Goal: Information Seeking & Learning: Learn about a topic

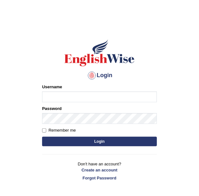
type input "KaurRavinder"
click at [96, 141] on button "Login" at bounding box center [99, 142] width 115 height 10
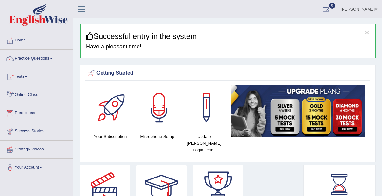
click at [27, 92] on link "Online Class" at bounding box center [36, 94] width 73 height 16
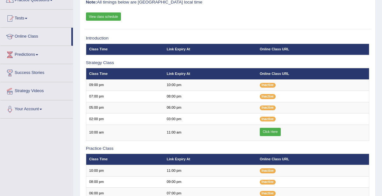
scroll to position [56, 0]
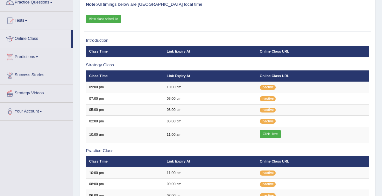
click at [101, 18] on link "View class schedule" at bounding box center [103, 19] width 35 height 8
drag, startPoint x: 305, startPoint y: 123, endPoint x: 226, endPoint y: 28, distance: 123.6
click at [226, 28] on div "Online Classes Note: All timings below are Melbourne local time View class sche…" at bounding box center [228, 146] width 296 height 322
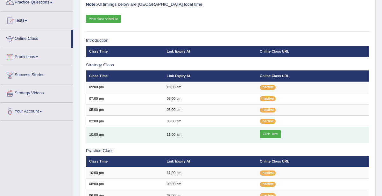
click at [270, 135] on link "Click Here" at bounding box center [270, 134] width 21 height 8
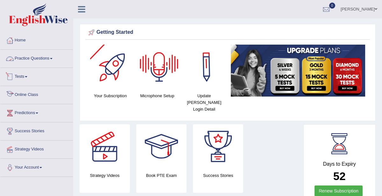
click at [54, 54] on link "Practice Questions" at bounding box center [36, 58] width 73 height 16
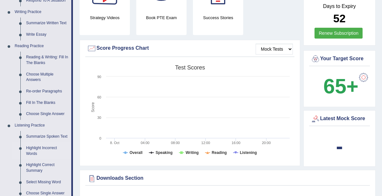
scroll to position [273, 0]
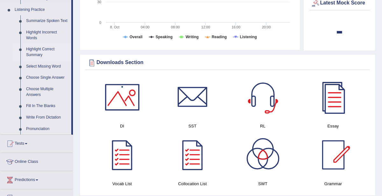
click at [45, 50] on link "Highlight Correct Summary" at bounding box center [47, 52] width 48 height 17
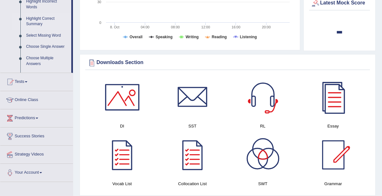
scroll to position [100, 0]
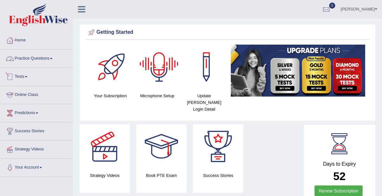
click at [49, 60] on link "Practice Questions" at bounding box center [36, 58] width 73 height 16
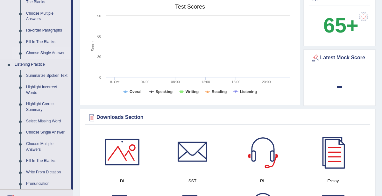
scroll to position [217, 0]
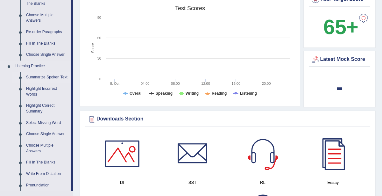
click at [47, 77] on link "Summarize Spoken Text" at bounding box center [47, 77] width 48 height 11
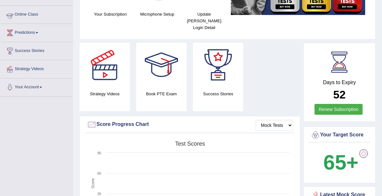
scroll to position [94, 0]
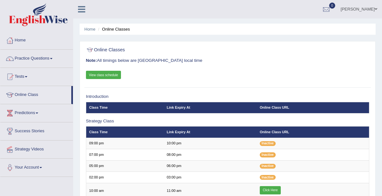
click at [41, 60] on link "Practice Questions" at bounding box center [36, 58] width 73 height 16
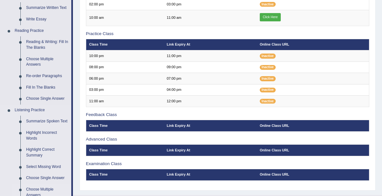
scroll to position [279, 0]
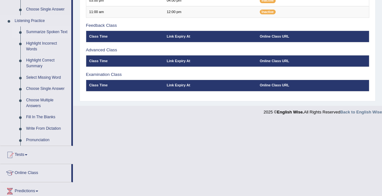
click at [44, 37] on link "Summarize Spoken Text" at bounding box center [47, 31] width 48 height 11
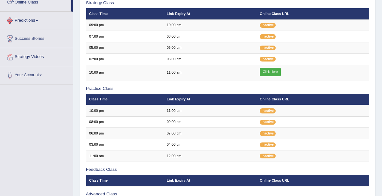
scroll to position [128, 0]
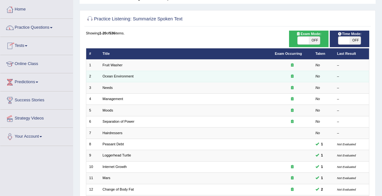
scroll to position [34, 0]
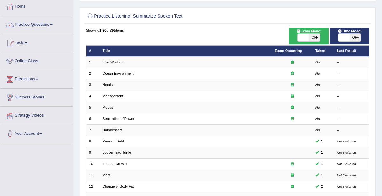
click at [304, 40] on span at bounding box center [303, 38] width 11 height 8
checkbox input "true"
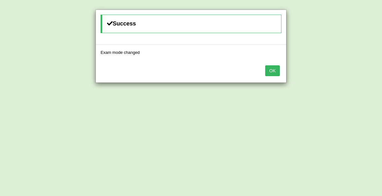
click at [276, 68] on button "OK" at bounding box center [272, 70] width 15 height 11
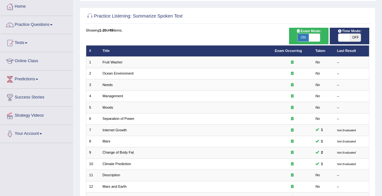
click at [354, 39] on span "OFF" at bounding box center [355, 38] width 11 height 8
checkbox input "true"
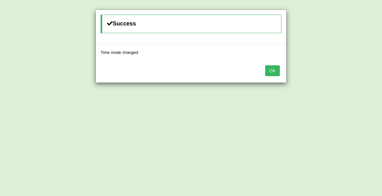
click at [315, 55] on div "Success Time mode changed OK" at bounding box center [191, 98] width 382 height 196
click at [276, 70] on button "OK" at bounding box center [272, 70] width 15 height 11
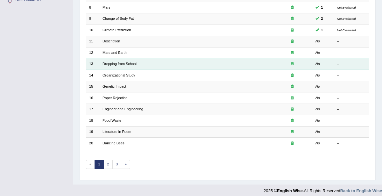
scroll to position [169, 0]
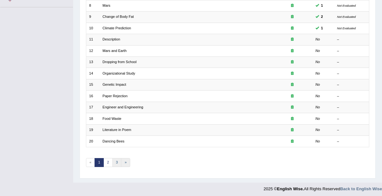
click at [119, 159] on link "3" at bounding box center [116, 162] width 9 height 9
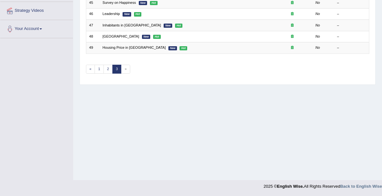
scroll to position [138, 0]
click at [124, 68] on span "»" at bounding box center [125, 69] width 9 height 9
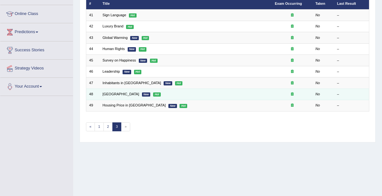
scroll to position [81, 0]
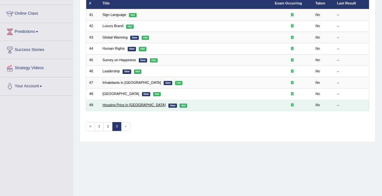
click at [127, 104] on link "Housing Price in [GEOGRAPHIC_DATA]" at bounding box center [134, 105] width 63 height 4
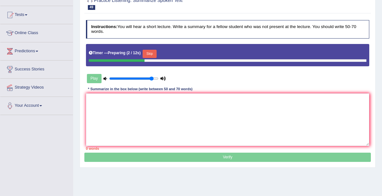
scroll to position [62, 0]
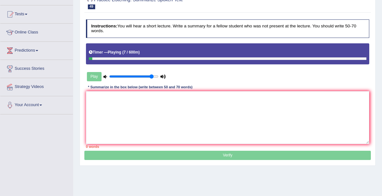
click at [105, 76] on icon at bounding box center [105, 77] width 4 height 4
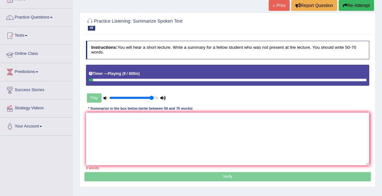
scroll to position [0, 0]
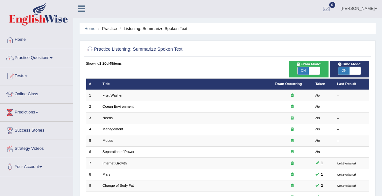
scroll to position [169, 0]
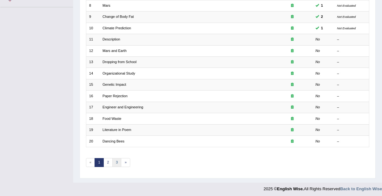
click at [117, 159] on link "3" at bounding box center [116, 162] width 9 height 9
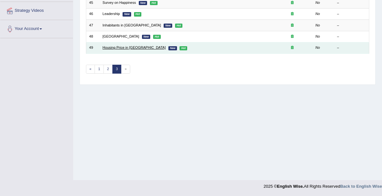
click at [113, 47] on link "Housing Price in Australia" at bounding box center [134, 48] width 63 height 4
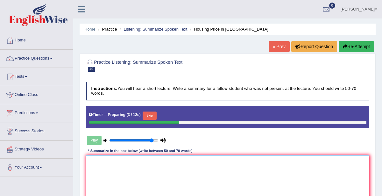
click at [226, 172] on textarea at bounding box center [228, 181] width 284 height 53
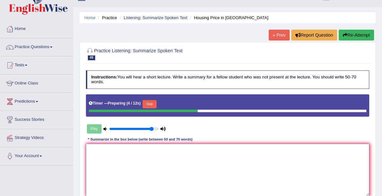
scroll to position [21, 0]
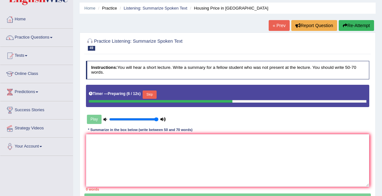
drag, startPoint x: 152, startPoint y: 118, endPoint x: 170, endPoint y: 118, distance: 18.5
type input "1"
click at [158, 118] on input "range" at bounding box center [133, 119] width 49 height 4
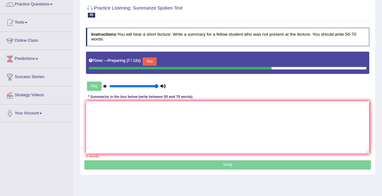
scroll to position [57, 0]
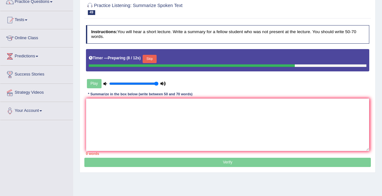
click at [153, 58] on button "Skip" at bounding box center [150, 59] width 14 height 8
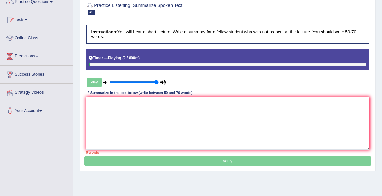
click at [105, 81] on icon at bounding box center [105, 83] width 4 height 4
click at [97, 82] on div "Play" at bounding box center [126, 82] width 81 height 14
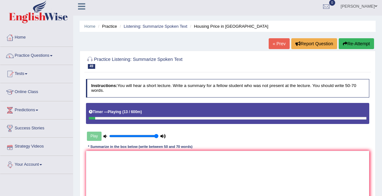
scroll to position [2, 0]
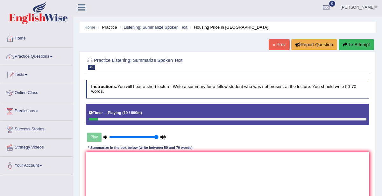
click at [277, 44] on link "« Prev" at bounding box center [279, 44] width 21 height 11
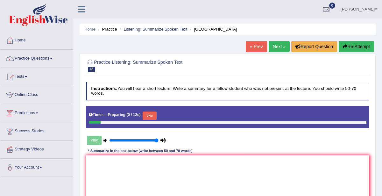
click at [279, 45] on link "Next »" at bounding box center [279, 46] width 21 height 11
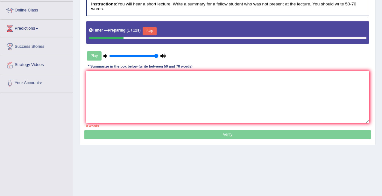
scroll to position [83, 0]
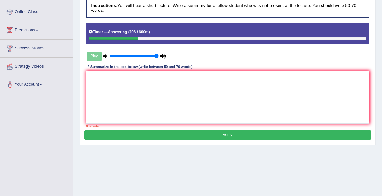
click at [77, 0] on html "Toggle navigation Home Practice Questions Speaking Practice Read Aloud Repeat S…" at bounding box center [191, 15] width 382 height 196
paste textarea "The speaker provided a comprehensive overview of [main topic], highlighting sev…"
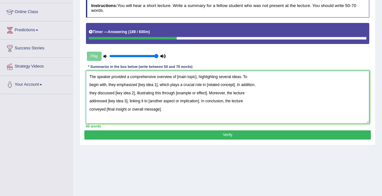
click at [196, 75] on textarea "The speaker provided a comprehensive overview of [main topic], highlighting sev…" at bounding box center [228, 97] width 284 height 53
drag, startPoint x: 137, startPoint y: 84, endPoint x: 156, endPoint y: 83, distance: 19.7
click at [156, 83] on textarea "The speaker provided a comprehensive overview of Australian housing price, high…" at bounding box center [228, 97] width 284 height 53
drag, startPoint x: 201, startPoint y: 84, endPoint x: 229, endPoint y: 84, distance: 28.7
click at [229, 84] on textarea "The speaker provided a comprehensive overview of Australian housing price, high…" at bounding box center [228, 97] width 284 height 53
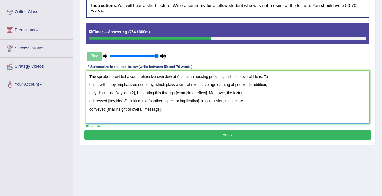
drag, startPoint x: 114, startPoint y: 93, endPoint x: 134, endPoint y: 92, distance: 19.7
click at [134, 92] on textarea "The speaker provided a comprehensive overview of Australian housing price, high…" at bounding box center [228, 97] width 284 height 53
drag, startPoint x: 194, startPoint y: 92, endPoint x: 227, endPoint y: 91, distance: 32.8
click at [227, 91] on textarea "The speaker provided a comprehensive overview of Australian housing price, high…" at bounding box center [228, 97] width 284 height 53
drag, startPoint x: 107, startPoint y: 100, endPoint x: 112, endPoint y: 100, distance: 4.8
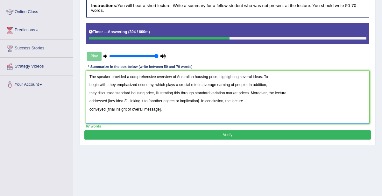
click at [120, 100] on textarea "The speaker provided a comprehensive overview of Australian housing price, high…" at bounding box center [228, 97] width 284 height 53
drag, startPoint x: 108, startPoint y: 100, endPoint x: 114, endPoint y: 99, distance: 6.1
click at [118, 99] on textarea "The speaker provided a comprehensive overview of Australian housing price, high…" at bounding box center [228, 97] width 284 height 53
click at [107, 100] on textarea "The speaker provided a comprehensive overview of Australian housing price, high…" at bounding box center [228, 97] width 284 height 53
drag, startPoint x: 107, startPoint y: 100, endPoint x: 124, endPoint y: 99, distance: 17.2
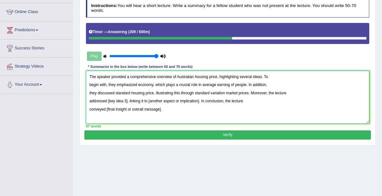
click at [124, 99] on textarea "The speaker provided a comprehensive overview of Australian housing price, high…" at bounding box center [228, 97] width 284 height 53
drag, startPoint x: 176, startPoint y: 99, endPoint x: 228, endPoint y: 99, distance: 51.3
click at [228, 99] on textarea "The speaker provided a comprehensive overview of Australian housing price, high…" at bounding box center [228, 97] width 284 height 53
drag, startPoint x: 187, startPoint y: 100, endPoint x: 206, endPoint y: 100, distance: 18.5
click at [206, 100] on textarea "The speaker provided a comprehensive overview of Australian housing price, high…" at bounding box center [228, 97] width 284 height 53
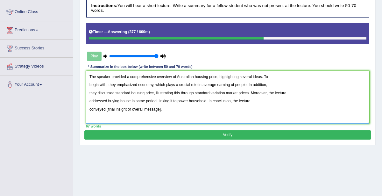
click at [196, 115] on textarea "The speaker provided a comprehensive overview of Australian housing price, high…" at bounding box center [228, 97] width 284 height 53
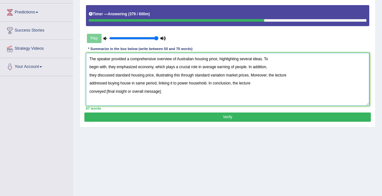
scroll to position [101, 0]
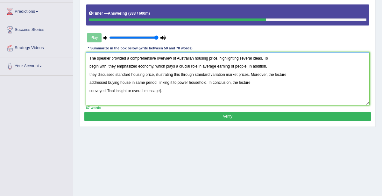
drag, startPoint x: 106, startPoint y: 89, endPoint x: 177, endPoint y: 88, distance: 71.3
click at [177, 88] on textarea "The speaker provided a comprehensive overview of Australian housing price, high…" at bounding box center [228, 78] width 284 height 53
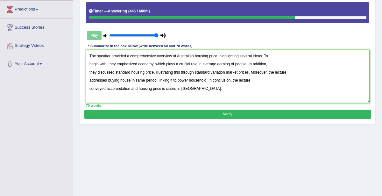
scroll to position [104, 0]
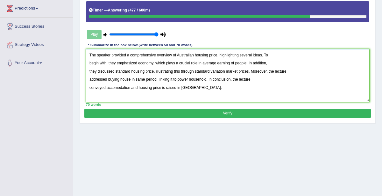
click at [118, 87] on textarea "The speaker provided a comprehensive overview of Australian housing price, high…" at bounding box center [228, 75] width 284 height 53
click at [89, 61] on textarea "The speaker provided a comprehensive overview of Australian housing price, high…" at bounding box center [228, 75] width 284 height 53
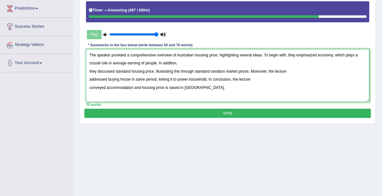
click at [89, 70] on textarea "The speaker provided a comprehensive overview of Australian housing price, high…" at bounding box center [228, 75] width 284 height 53
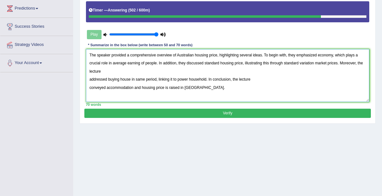
click at [90, 78] on textarea "The speaker provided a comprehensive overview of Australian housing price, high…" at bounding box center [228, 75] width 284 height 53
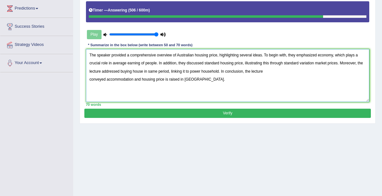
click at [90, 79] on textarea "The speaker provided a comprehensive overview of Australian housing price, high…" at bounding box center [228, 75] width 284 height 53
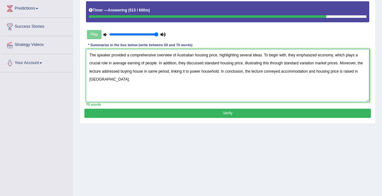
type textarea "The speaker provided a comprehensive overview of Australian housing price, high…"
click at [231, 113] on button "Verify" at bounding box center [227, 113] width 286 height 9
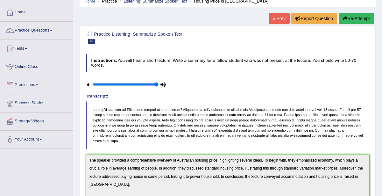
scroll to position [26, 0]
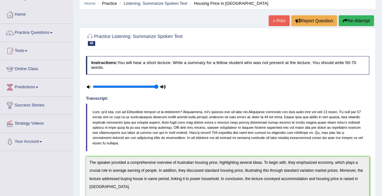
click at [277, 20] on link "« Prev" at bounding box center [279, 20] width 21 height 11
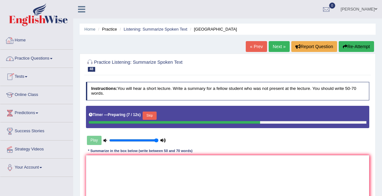
click at [39, 57] on link "Practice Questions" at bounding box center [36, 58] width 73 height 16
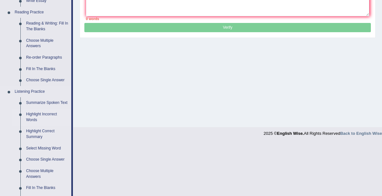
scroll to position [193, 0]
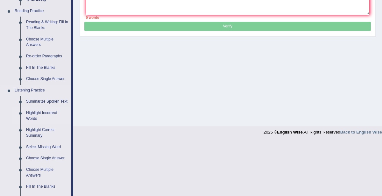
click at [41, 113] on link "Highlight Incorrect Words" at bounding box center [47, 115] width 48 height 17
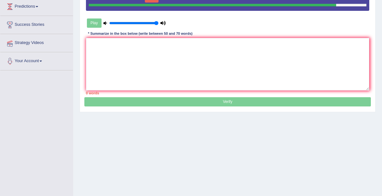
scroll to position [81, 0]
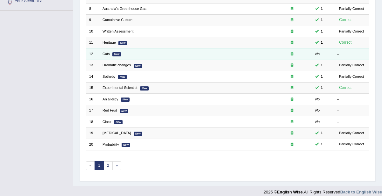
scroll to position [169, 0]
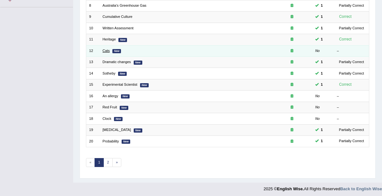
click at [106, 49] on link "Cats" at bounding box center [106, 51] width 7 height 4
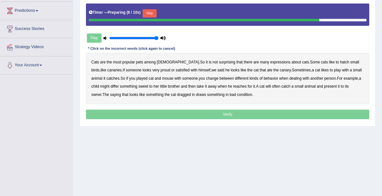
scroll to position [109, 0]
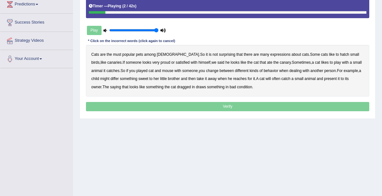
click at [116, 54] on b "must" at bounding box center [117, 54] width 8 height 4
click at [340, 53] on b "hatch" at bounding box center [344, 54] width 9 height 4
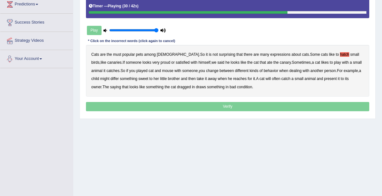
click at [107, 75] on div "Cats are the must popular pets among Americans . So it is not surprising that t…" at bounding box center [228, 71] width 284 height 52
click at [110, 77] on b "differ" at bounding box center [114, 78] width 8 height 4
click at [138, 78] on b "sweet" at bounding box center [143, 78] width 10 height 4
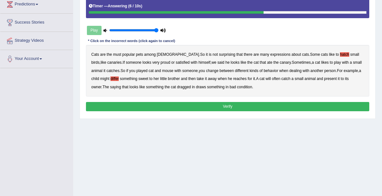
click at [224, 105] on button "Verify" at bounding box center [228, 106] width 284 height 9
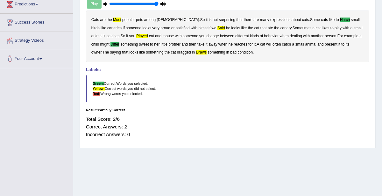
drag, startPoint x: 10, startPoint y: 142, endPoint x: 0, endPoint y: 122, distance: 22.8
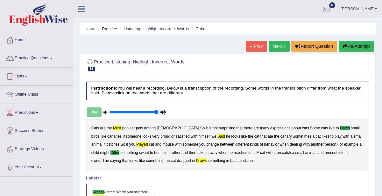
scroll to position [0, 0]
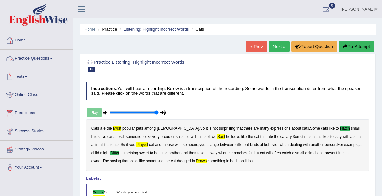
click at [282, 46] on link "Next »" at bounding box center [279, 46] width 21 height 11
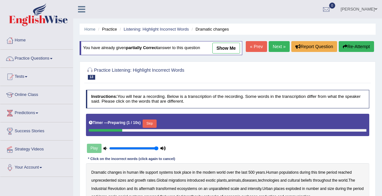
click at [260, 44] on link "« Prev" at bounding box center [256, 46] width 21 height 11
click at [148, 122] on button "Skip" at bounding box center [150, 123] width 14 height 8
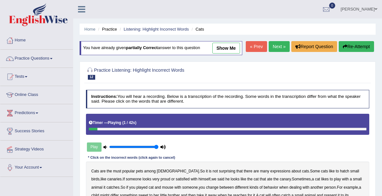
click at [104, 145] on icon at bounding box center [105, 147] width 4 height 4
click at [227, 50] on link "show me" at bounding box center [226, 48] width 28 height 11
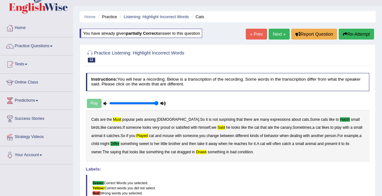
scroll to position [10, 0]
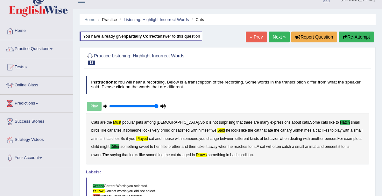
click at [277, 35] on link "Next »" at bounding box center [279, 37] width 21 height 11
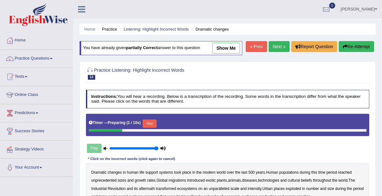
click at [231, 46] on link "show me" at bounding box center [226, 48] width 28 height 11
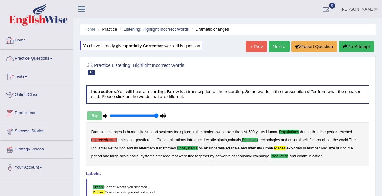
click at [50, 59] on link "Practice Questions" at bounding box center [36, 58] width 73 height 16
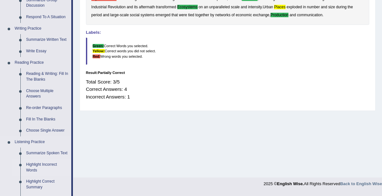
scroll to position [187, 0]
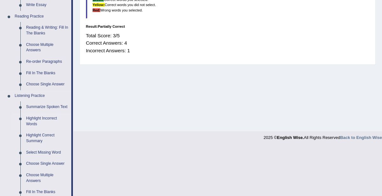
click at [45, 119] on link "Highlight Incorrect Words" at bounding box center [47, 121] width 48 height 17
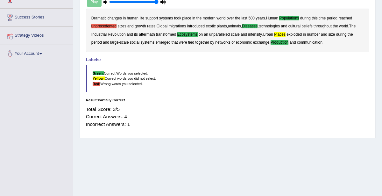
scroll to position [78, 0]
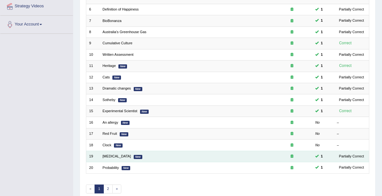
scroll to position [147, 0]
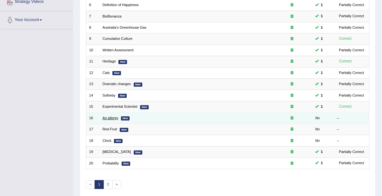
click at [113, 116] on link "An allergy" at bounding box center [111, 118] width 16 height 4
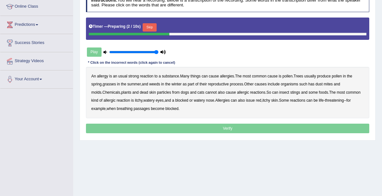
scroll to position [94, 0]
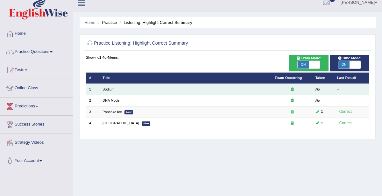
click at [109, 89] on link "Sodium" at bounding box center [109, 89] width 12 height 4
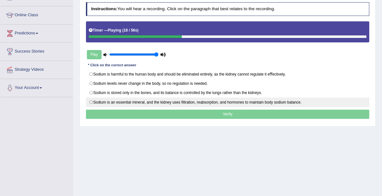
click at [122, 101] on label "Sodium is an essential mineral, and the kidney uses ﬁltration, reabsorption, an…" at bounding box center [228, 102] width 284 height 10
radio input "true"
click at [191, 101] on label "Sodium is an essential mineral, and the kidney uses ﬁltration, reabsorption, an…" at bounding box center [228, 102] width 284 height 10
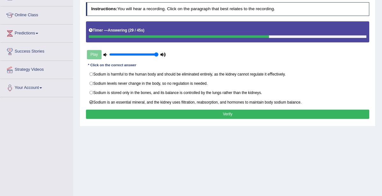
click at [259, 110] on button "Verify" at bounding box center [228, 114] width 284 height 9
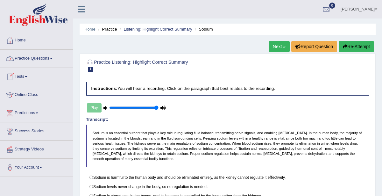
click at [37, 58] on link "Practice Questions" at bounding box center [36, 58] width 73 height 16
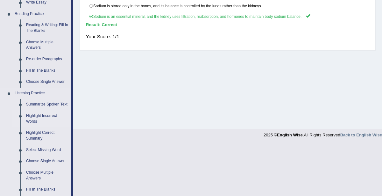
scroll to position [190, 0]
click at [46, 148] on link "Select Missing Word" at bounding box center [47, 149] width 48 height 11
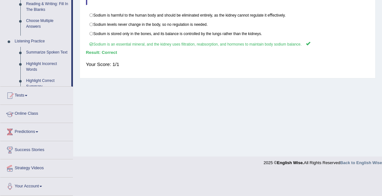
scroll to position [138, 0]
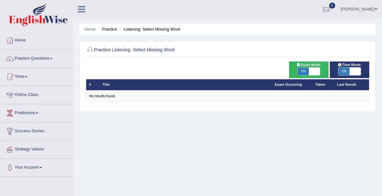
click at [307, 74] on span "ON" at bounding box center [303, 71] width 11 height 8
checkbox input "false"
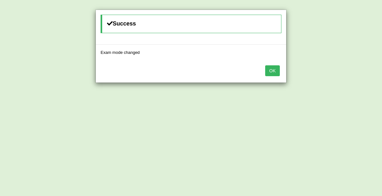
click at [277, 68] on button "OK" at bounding box center [272, 70] width 15 height 11
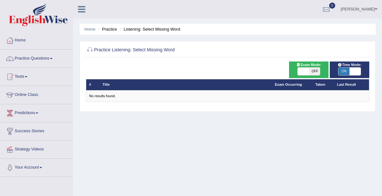
click at [342, 69] on span "ON" at bounding box center [343, 71] width 11 height 8
checkbox input "false"
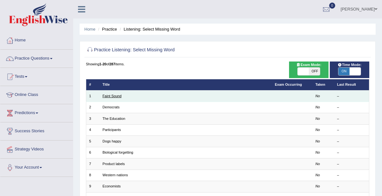
click at [114, 96] on link "Faint Sound" at bounding box center [112, 96] width 19 height 4
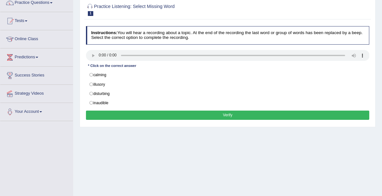
scroll to position [58, 0]
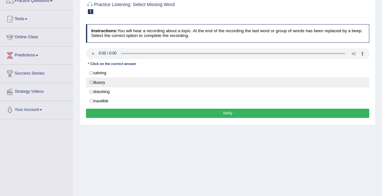
click at [97, 81] on label "illusory" at bounding box center [228, 82] width 284 height 10
radio input "true"
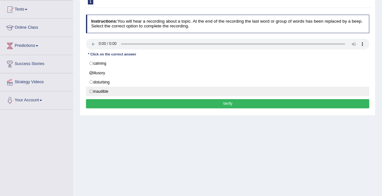
scroll to position [67, 0]
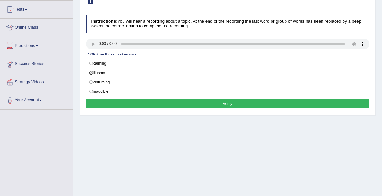
click at [212, 102] on button "Verify" at bounding box center [228, 103] width 284 height 9
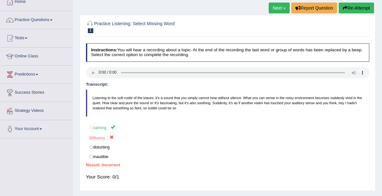
scroll to position [46, 0]
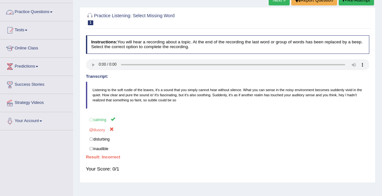
click at [42, 13] on link "Practice Questions" at bounding box center [36, 11] width 73 height 16
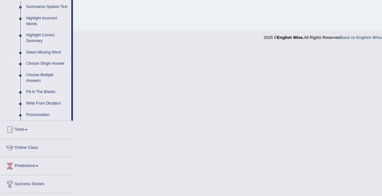
scroll to position [287, 0]
click at [48, 90] on link "Fill In The Blanks" at bounding box center [47, 91] width 48 height 11
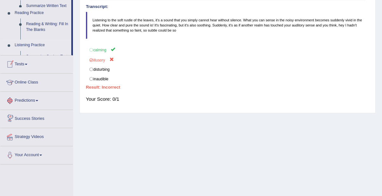
scroll to position [85, 0]
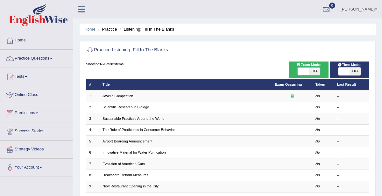
click at [308, 68] on span at bounding box center [303, 71] width 11 height 8
checkbox input "true"
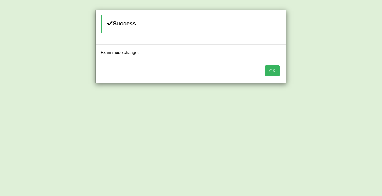
click at [277, 70] on button "OK" at bounding box center [272, 70] width 15 height 11
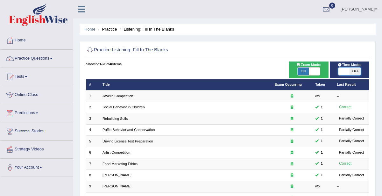
click at [345, 69] on span at bounding box center [343, 71] width 11 height 8
checkbox input "true"
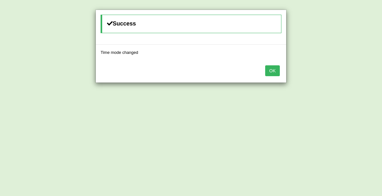
click at [276, 70] on button "OK" at bounding box center [272, 70] width 15 height 11
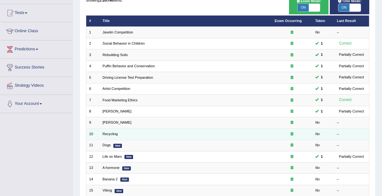
scroll to position [71, 0]
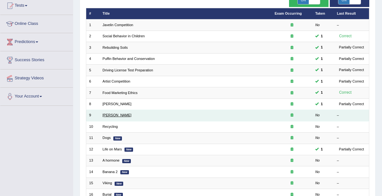
click at [115, 115] on link "Jack Nicholson" at bounding box center [117, 115] width 29 height 4
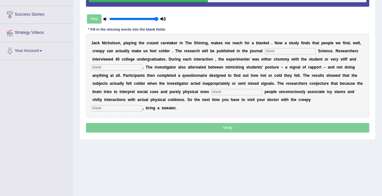
scroll to position [115, 0]
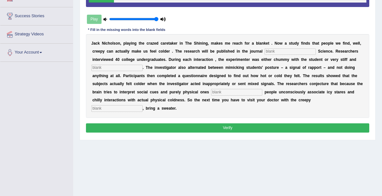
click at [273, 50] on input "text" at bounding box center [290, 51] width 51 height 6
type input "[MEDICAL_DATA]"
type input "professional"
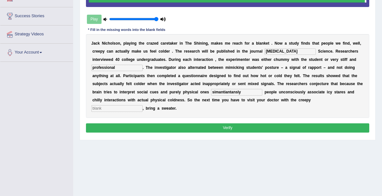
type input "simantiantansly"
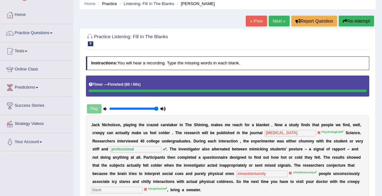
scroll to position [0, 0]
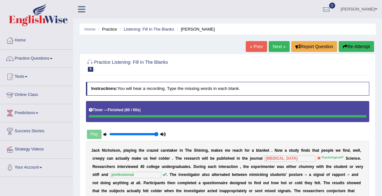
click at [280, 46] on link "Next »" at bounding box center [279, 46] width 21 height 11
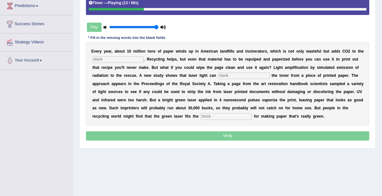
click at [114, 57] on input "text" at bounding box center [117, 59] width 51 height 6
type input "atmosphere"
type input "raise"
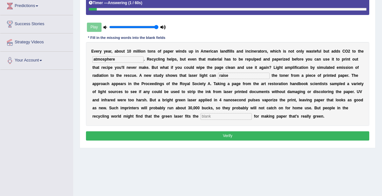
click at [201, 116] on input "text" at bounding box center [226, 116] width 51 height 6
type input "bill"
click at [231, 137] on button "Verify" at bounding box center [228, 135] width 284 height 9
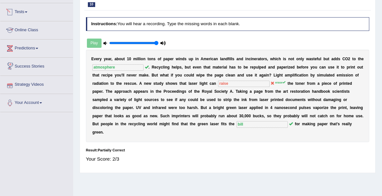
scroll to position [4, 0]
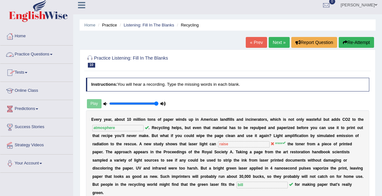
click at [44, 52] on link "Practice Questions" at bounding box center [36, 54] width 73 height 16
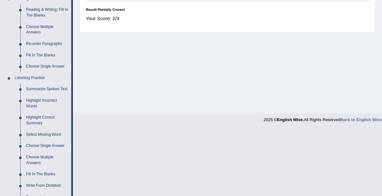
scroll to position [320, 0]
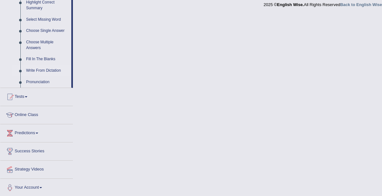
click at [41, 68] on link "Write From Dictation" at bounding box center [47, 70] width 48 height 11
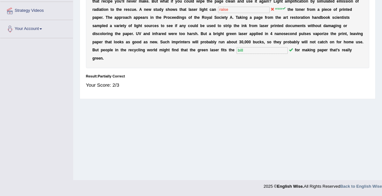
scroll to position [103, 0]
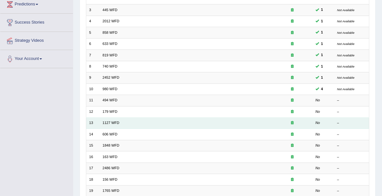
scroll to position [169, 0]
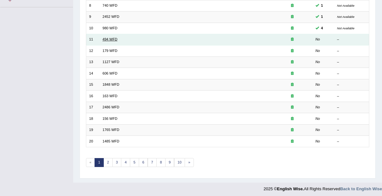
click at [109, 39] on link "494 WFD" at bounding box center [110, 39] width 15 height 4
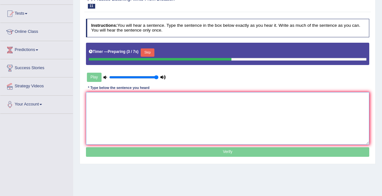
click at [142, 115] on textarea at bounding box center [228, 118] width 284 height 53
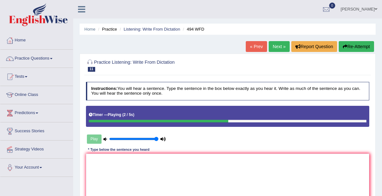
click at [258, 47] on link "« Prev" at bounding box center [256, 46] width 21 height 11
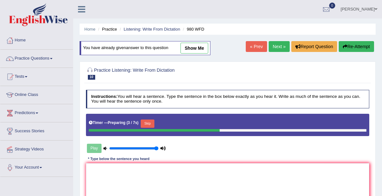
click at [281, 46] on link "Next »" at bounding box center [279, 46] width 21 height 11
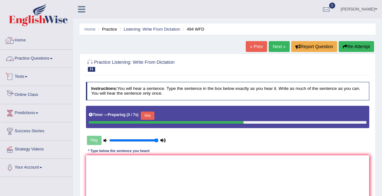
click at [48, 56] on link "Practice Questions" at bounding box center [36, 58] width 73 height 16
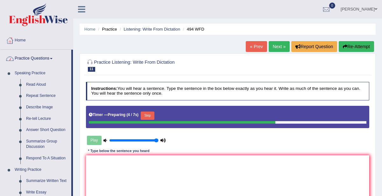
scroll to position [291, 0]
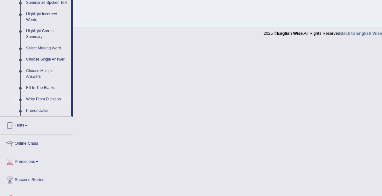
click at [39, 99] on link "Write From Dictation" at bounding box center [47, 99] width 48 height 11
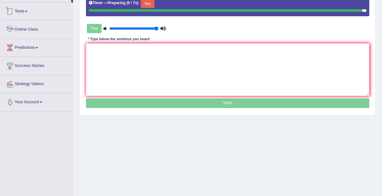
scroll to position [138, 0]
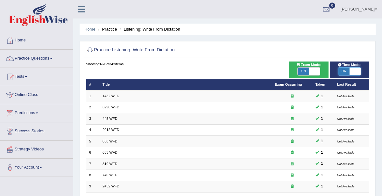
click at [352, 70] on span at bounding box center [355, 71] width 11 height 8
checkbox input "false"
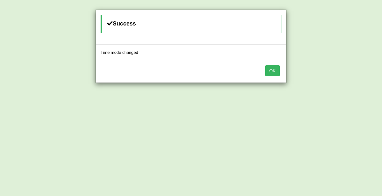
click at [273, 69] on button "OK" at bounding box center [272, 70] width 15 height 11
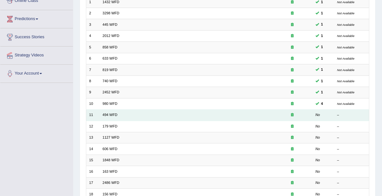
scroll to position [101, 0]
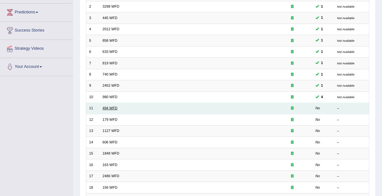
click at [104, 106] on link "494 WFD" at bounding box center [110, 108] width 15 height 4
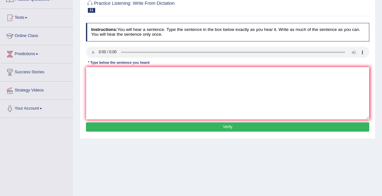
scroll to position [59, 0]
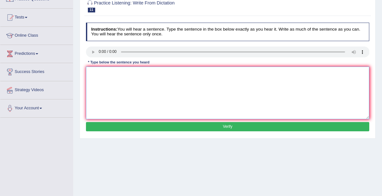
drag, startPoint x: 142, startPoint y: 83, endPoint x: 142, endPoint y: 86, distance: 3.5
click at [142, 84] on textarea at bounding box center [228, 93] width 284 height 53
type textarea "The vocabulary is predict is specific field in your yoargon."
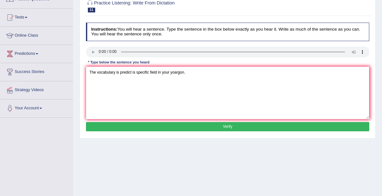
click at [222, 125] on button "Verify" at bounding box center [228, 126] width 284 height 9
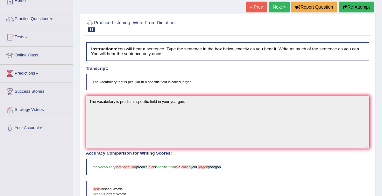
scroll to position [17, 0]
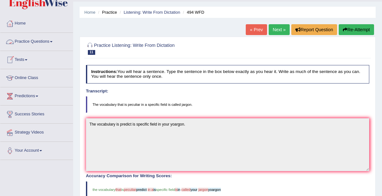
click at [51, 42] on link "Practice Questions" at bounding box center [36, 41] width 73 height 16
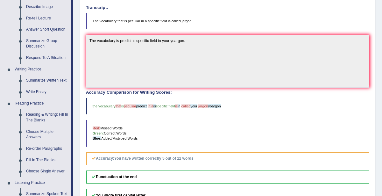
scroll to position [0, 0]
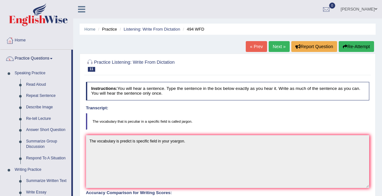
click at [280, 48] on link "Next »" at bounding box center [279, 46] width 21 height 11
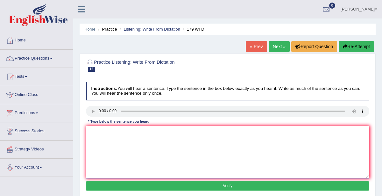
click at [111, 151] on textarea at bounding box center [228, 152] width 284 height 53
click at [147, 131] on textarea "Lectures are the most formal form of teaching at the university." at bounding box center [228, 152] width 284 height 53
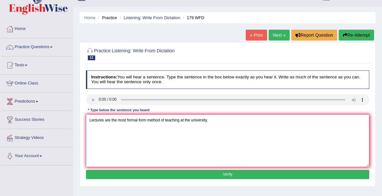
scroll to position [107, 0]
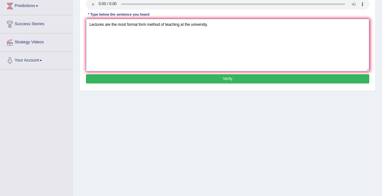
type textarea "Lectures are the most formal form method of teaching at the university."
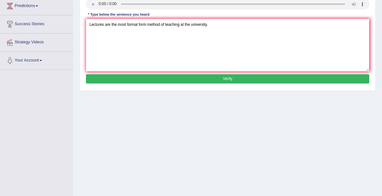
click at [235, 79] on button "Verify" at bounding box center [228, 78] width 284 height 9
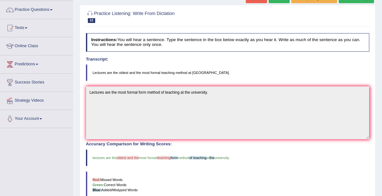
scroll to position [48, 0]
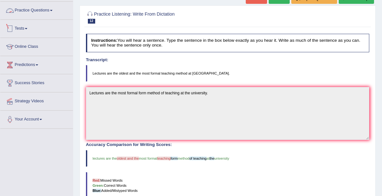
click at [50, 9] on link "Practice Questions" at bounding box center [36, 10] width 73 height 16
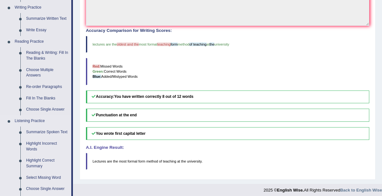
scroll to position [210, 0]
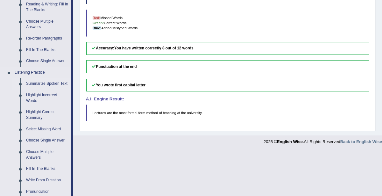
click at [44, 83] on link "Summarize Spoken Text" at bounding box center [47, 83] width 48 height 11
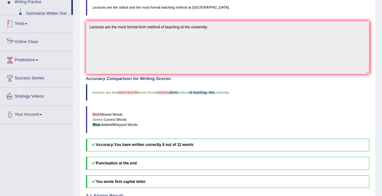
scroll to position [164, 0]
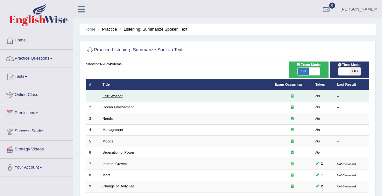
click at [120, 95] on link "Fruit Washer" at bounding box center [113, 96] width 20 height 4
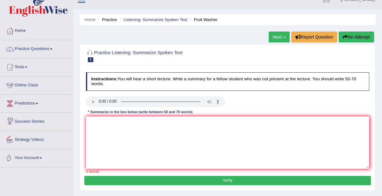
scroll to position [10, 0]
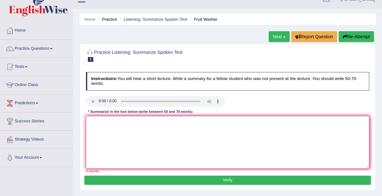
paste textarea "The speaker provided a comprehensive overview of [main topic], highlighting sev…"
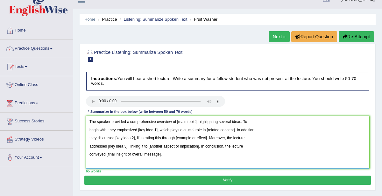
drag, startPoint x: 175, startPoint y: 121, endPoint x: 196, endPoint y: 123, distance: 21.4
click at [196, 123] on textarea "The speaker provided a comprehensive overview of [main topic], highlighting sev…" at bounding box center [228, 142] width 284 height 53
click at [195, 122] on textarea "The speaker provided a comprehensive overview of [main topic], highlighting sev…" at bounding box center [228, 142] width 284 height 53
drag, startPoint x: 175, startPoint y: 121, endPoint x: 195, endPoint y: 121, distance: 20.4
click at [195, 121] on textarea "The speaker provided a comprehensive overview of [main topic], highlighting sev…" at bounding box center [228, 142] width 284 height 53
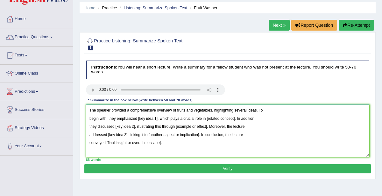
scroll to position [30, 0]
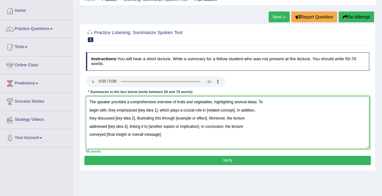
drag, startPoint x: 137, startPoint y: 110, endPoint x: 156, endPoint y: 110, distance: 19.4
click at [156, 110] on textarea "The speaker provided a comprehensive overview of fruits and vegetables, highlig…" at bounding box center [228, 122] width 284 height 53
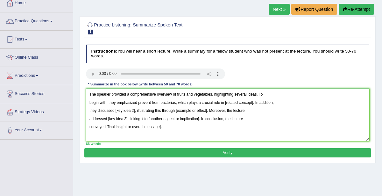
scroll to position [39, 0]
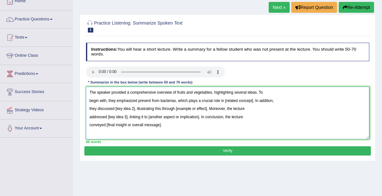
drag, startPoint x: 223, startPoint y: 100, endPoint x: 244, endPoint y: 102, distance: 20.1
click at [245, 102] on textarea "The speaker provided a comprehensive overview of fruits and vegetables, highlig…" at bounding box center [228, 113] width 284 height 53
click at [223, 100] on textarea "The speaker provided a comprehensive overview of fruits and vegetables, highlig…" at bounding box center [228, 113] width 284 height 53
drag, startPoint x: 223, startPoint y: 100, endPoint x: 252, endPoint y: 100, distance: 28.7
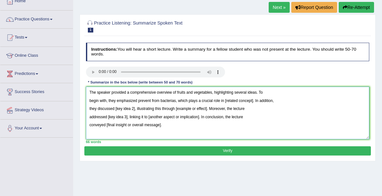
click at [252, 100] on textarea "The speaker provided a comprehensive overview of fruits and vegetables, highlig…" at bounding box center [228, 113] width 284 height 53
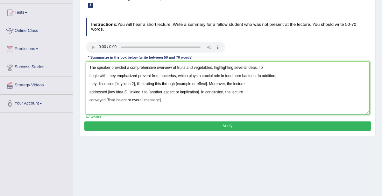
scroll to position [68, 0]
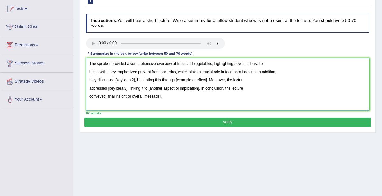
drag, startPoint x: 114, startPoint y: 78, endPoint x: 135, endPoint y: 79, distance: 20.7
click at [135, 79] on textarea "The speaker provided a comprehensive overview of fruits and vegetables, highlig…" at bounding box center [228, 84] width 284 height 53
drag, startPoint x: 114, startPoint y: 79, endPoint x: 135, endPoint y: 79, distance: 21.0
click at [135, 79] on textarea "The speaker provided a comprehensive overview of fruits and vegetables, highlig…" at bounding box center [228, 84] width 284 height 53
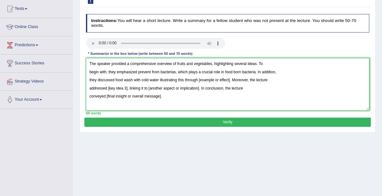
drag, startPoint x: 200, startPoint y: 79, endPoint x: 232, endPoint y: 80, distance: 32.2
click at [232, 80] on textarea "The speaker provided a comprehensive overview of fruits and vegetables, highlig…" at bounding box center [228, 84] width 284 height 53
click at [200, 78] on textarea "The speaker provided a comprehensive overview of fruits and vegetables, highlig…" at bounding box center [228, 84] width 284 height 53
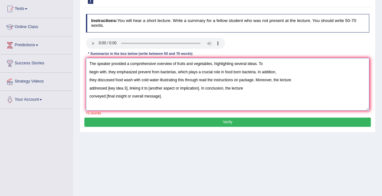
drag, startPoint x: 107, startPoint y: 87, endPoint x: 127, endPoint y: 86, distance: 20.7
click at [127, 86] on textarea "The speaker provided a comprehensive overview of fruits and vegetables, highlig…" at bounding box center [228, 84] width 284 height 53
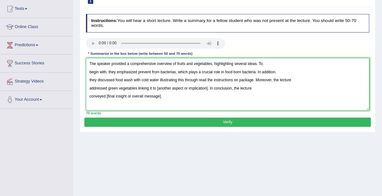
drag, startPoint x: 156, startPoint y: 87, endPoint x: 208, endPoint y: 86, distance: 51.3
click at [208, 86] on textarea "The speaker provided a comprehensive overview of fruits and vegetables, highlig…" at bounding box center [228, 84] width 284 height 53
drag, startPoint x: 105, startPoint y: 96, endPoint x: 166, endPoint y: 100, distance: 60.9
click at [166, 101] on textarea "The speaker provided a comprehensive overview of fruits and vegetables, highlig…" at bounding box center [228, 84] width 284 height 53
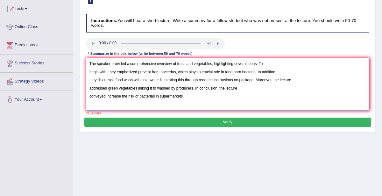
drag, startPoint x: 159, startPoint y: 95, endPoint x: 168, endPoint y: 96, distance: 9.3
click at [168, 96] on textarea "The speaker provided a comprehensive overview of fruits and vegetables, highlig…" at bounding box center [228, 84] width 284 height 53
click at [175, 95] on textarea "The speaker provided a comprehensive overview of fruits and vegetables, highlig…" at bounding box center [228, 84] width 284 height 53
click at [241, 70] on textarea "The speaker provided a comprehensive overview of fruits and vegetables, highlig…" at bounding box center [228, 84] width 284 height 53
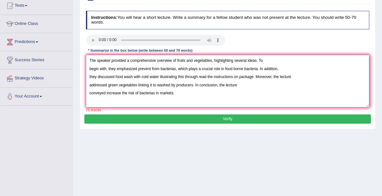
scroll to position [74, 0]
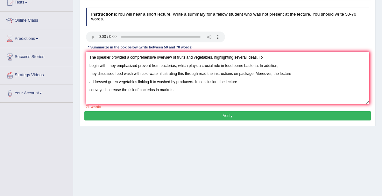
type textarea "The speaker provided a comprehensive overview of fruits and vegetables, highlig…"
click at [215, 118] on button "Verify" at bounding box center [227, 115] width 286 height 9
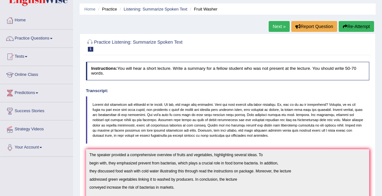
scroll to position [0, 0]
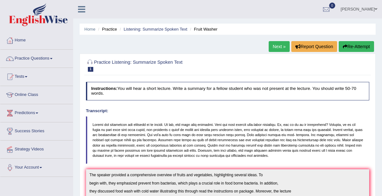
click at [350, 47] on button "Re-Attempt" at bounding box center [356, 46] width 35 height 11
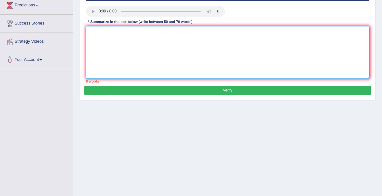
paste textarea "The speaker provided a comprehensive overview of fruits and vegetables, highlig…"
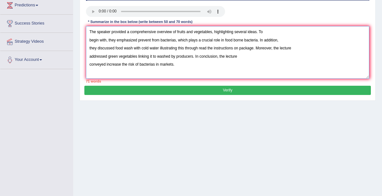
click at [154, 64] on textarea "The speaker provided a comprehensive overview of fruits and vegetables, highlig…" at bounding box center [228, 52] width 284 height 53
click at [176, 39] on textarea "The speaker provided a comprehensive overview of fruits and vegetables, highlig…" at bounding box center [228, 52] width 284 height 53
click at [215, 46] on textarea "The speaker provided a comprehensive overview of fruits and vegetables, highlig…" at bounding box center [228, 52] width 284 height 53
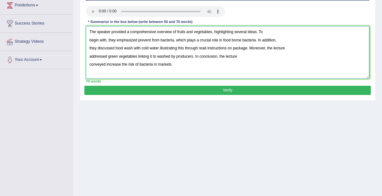
type textarea "The speaker provided a comprehensive overview of fruits and vegetables, highlig…"
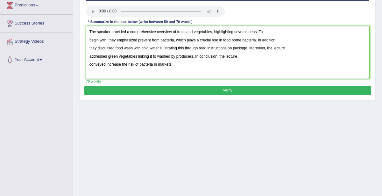
click at [229, 90] on button "Verify" at bounding box center [227, 90] width 286 height 9
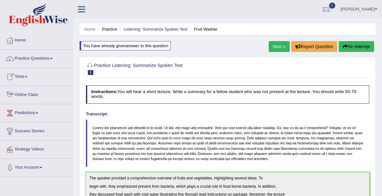
click at [35, 93] on link "Online Class" at bounding box center [36, 94] width 73 height 16
